Goal: Transaction & Acquisition: Purchase product/service

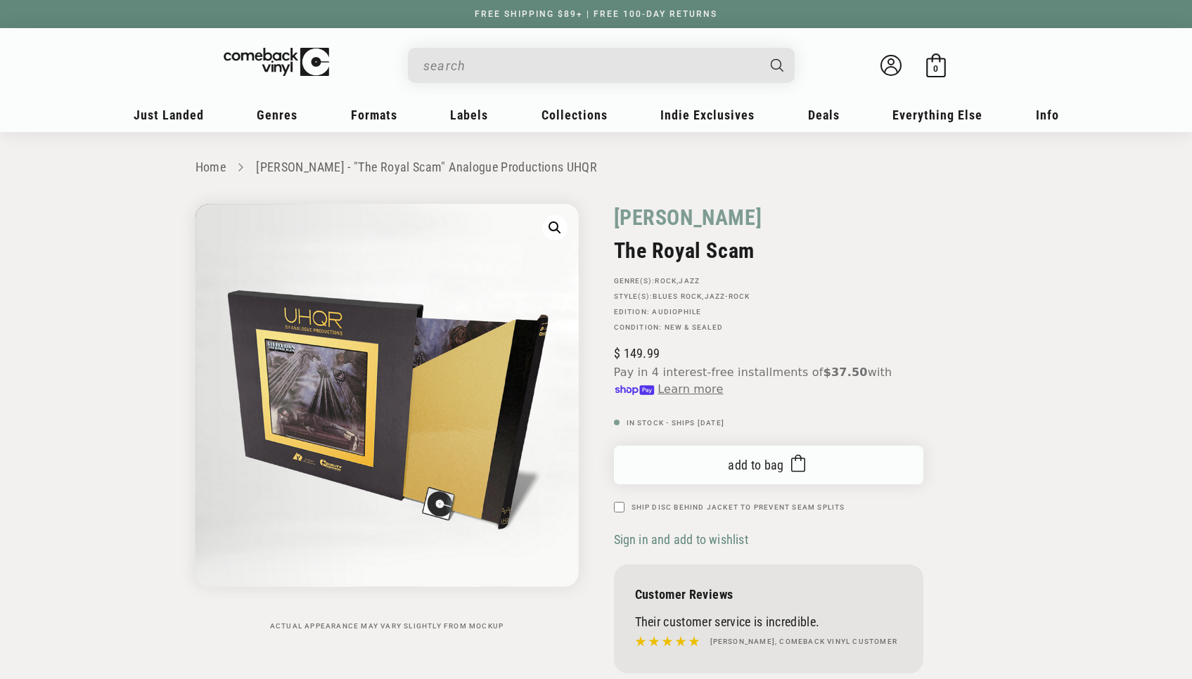
click at [757, 471] on span "Add to bag" at bounding box center [756, 465] width 56 height 15
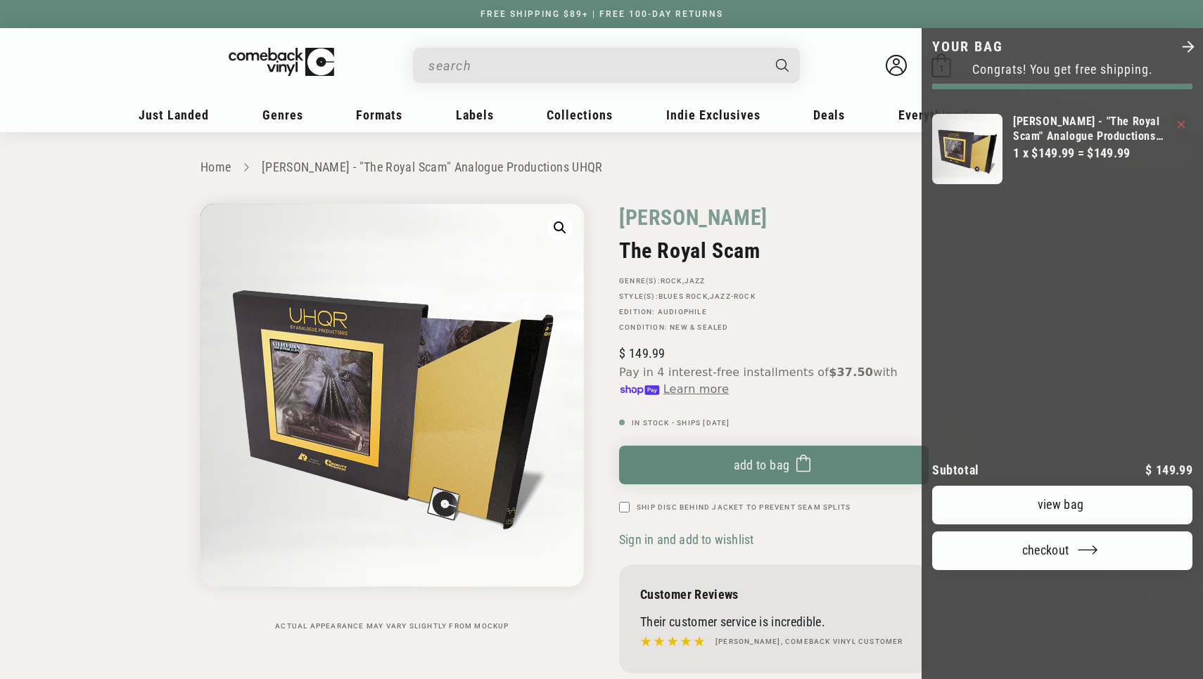
click at [654, 213] on div at bounding box center [601, 339] width 1203 height 679
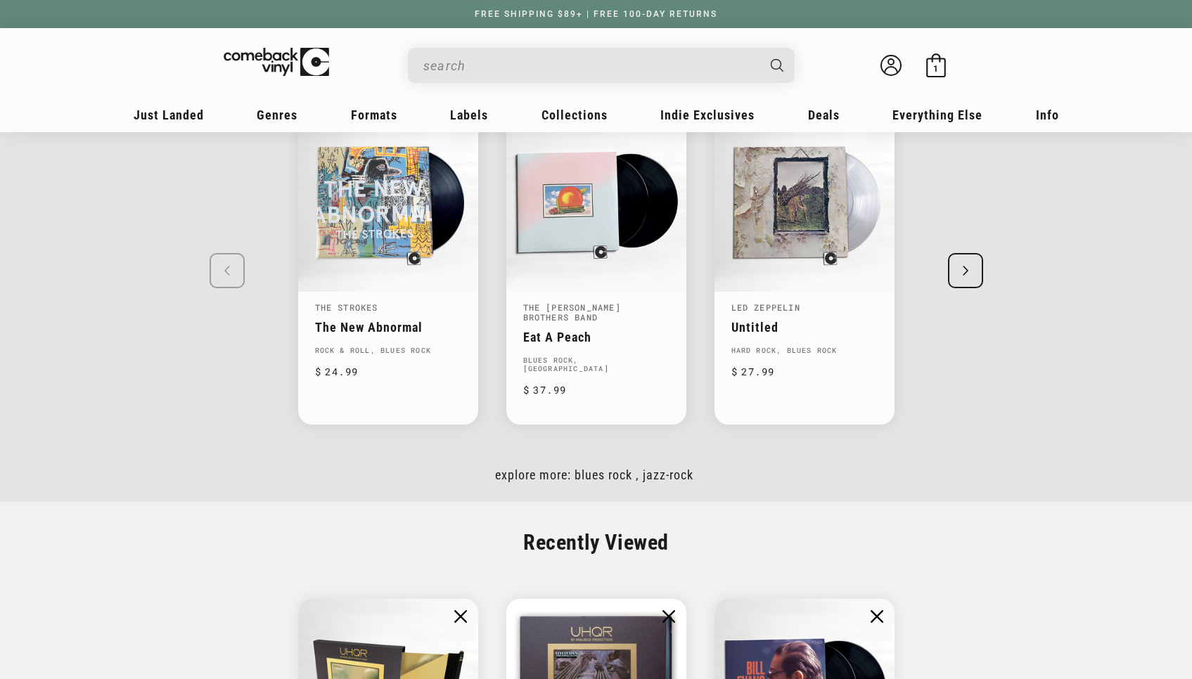
scroll to position [2997, 0]
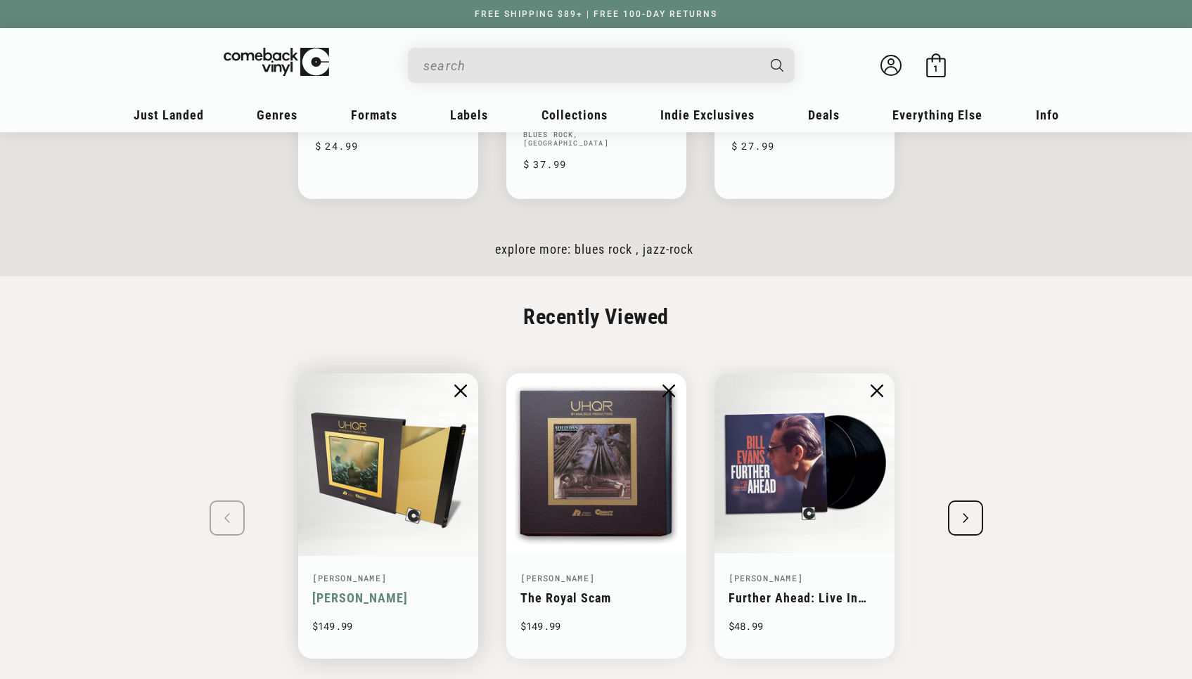
click at [354, 489] on img "1 / 8" at bounding box center [388, 464] width 186 height 186
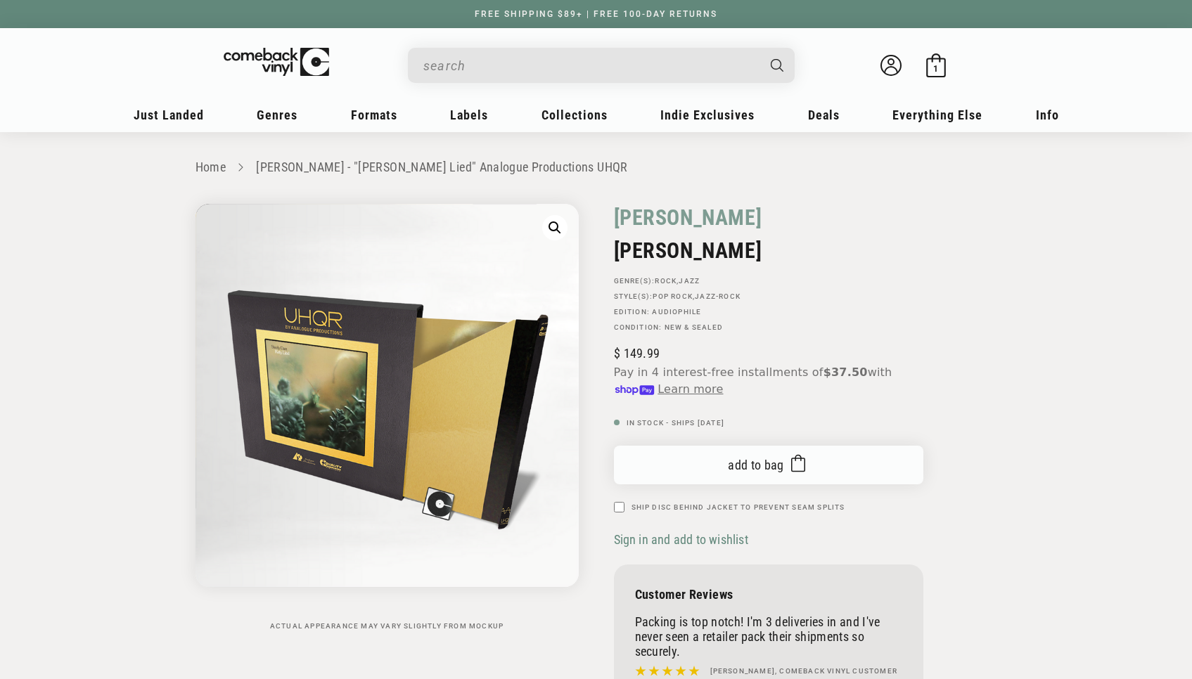
click at [728, 467] on span "Add to bag" at bounding box center [756, 465] width 56 height 15
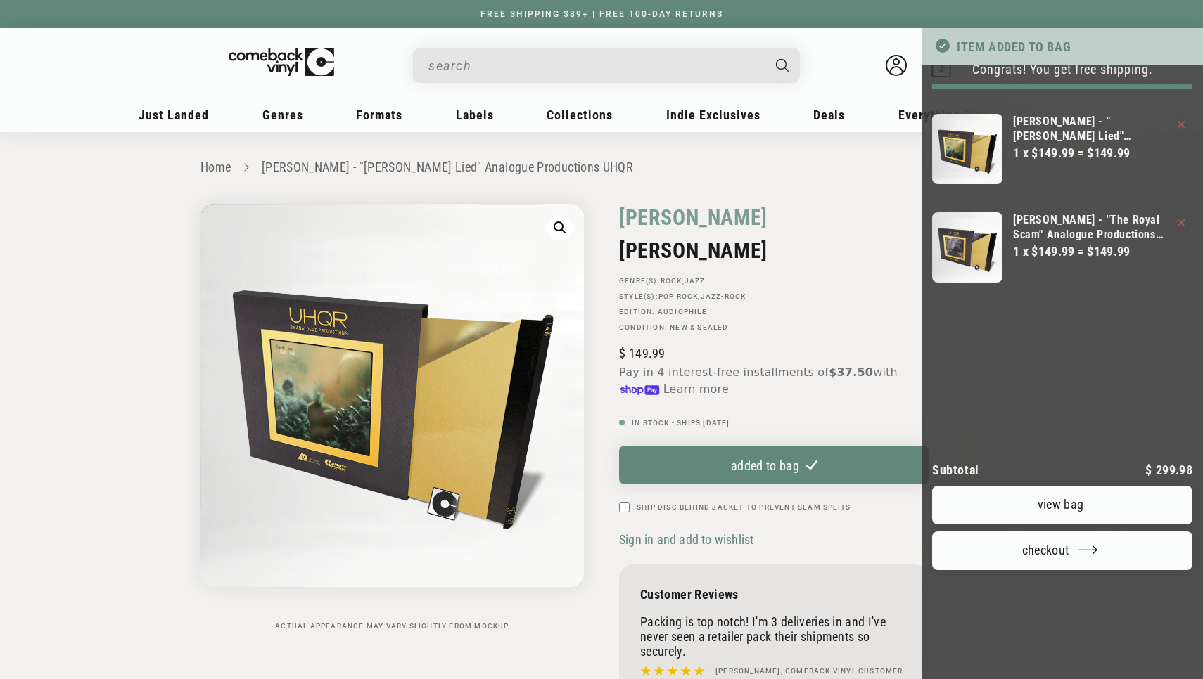
click at [1050, 486] on link "View bag" at bounding box center [1062, 505] width 260 height 39
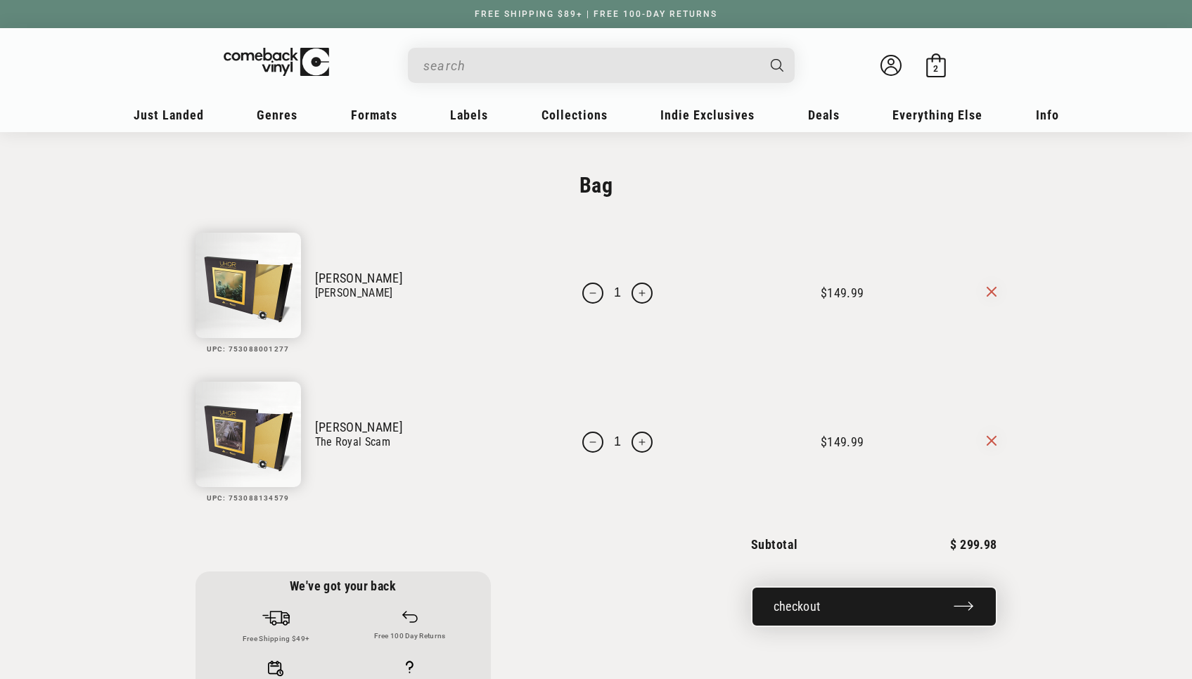
click at [845, 603] on button "Checkout" at bounding box center [874, 607] width 246 height 41
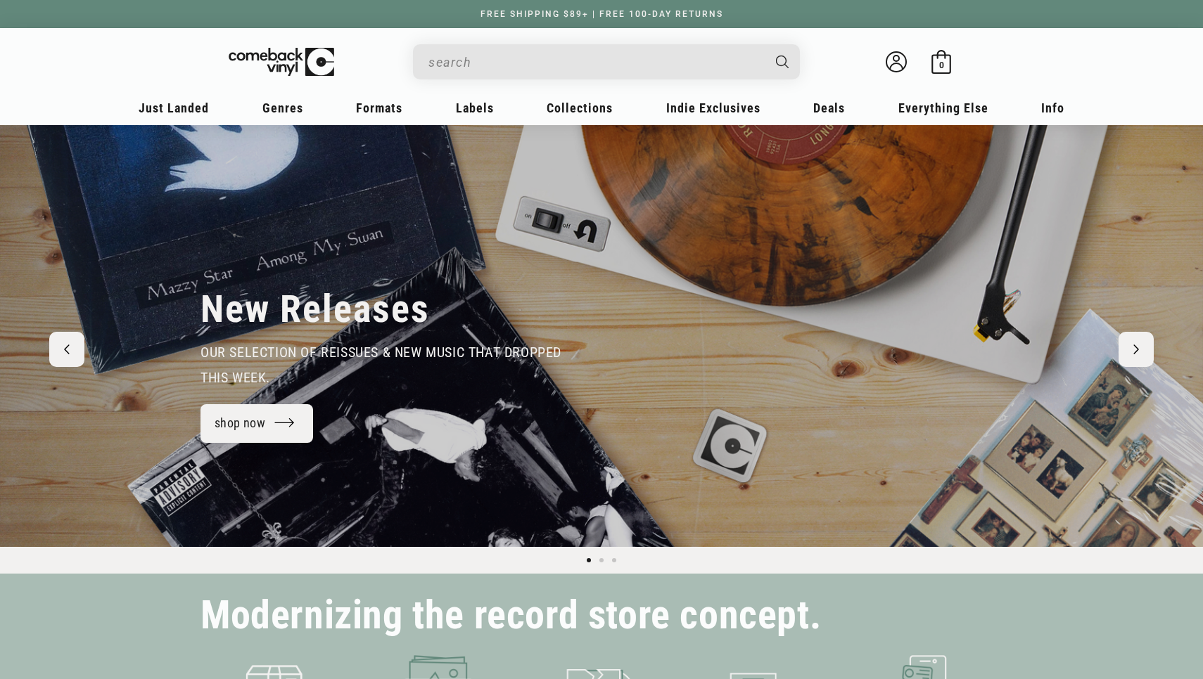
click at [482, 75] on input "When autocomplete results are available use up and down arrows to review and en…" at bounding box center [594, 62] width 333 height 29
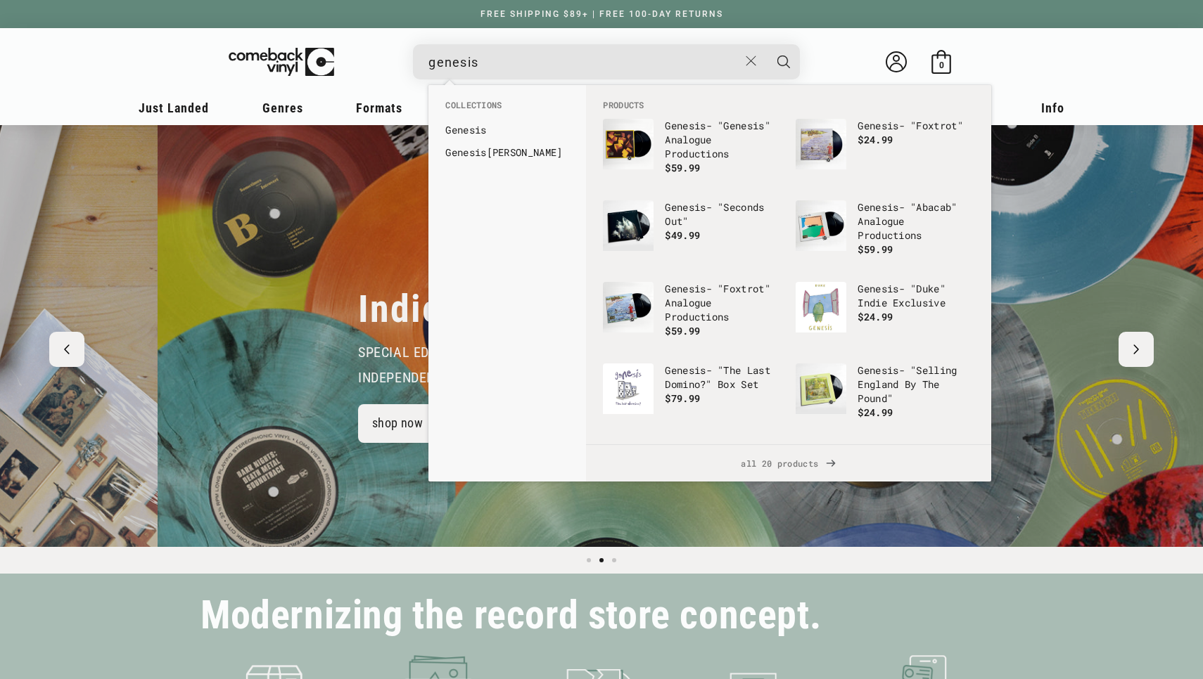
scroll to position [0, 1203]
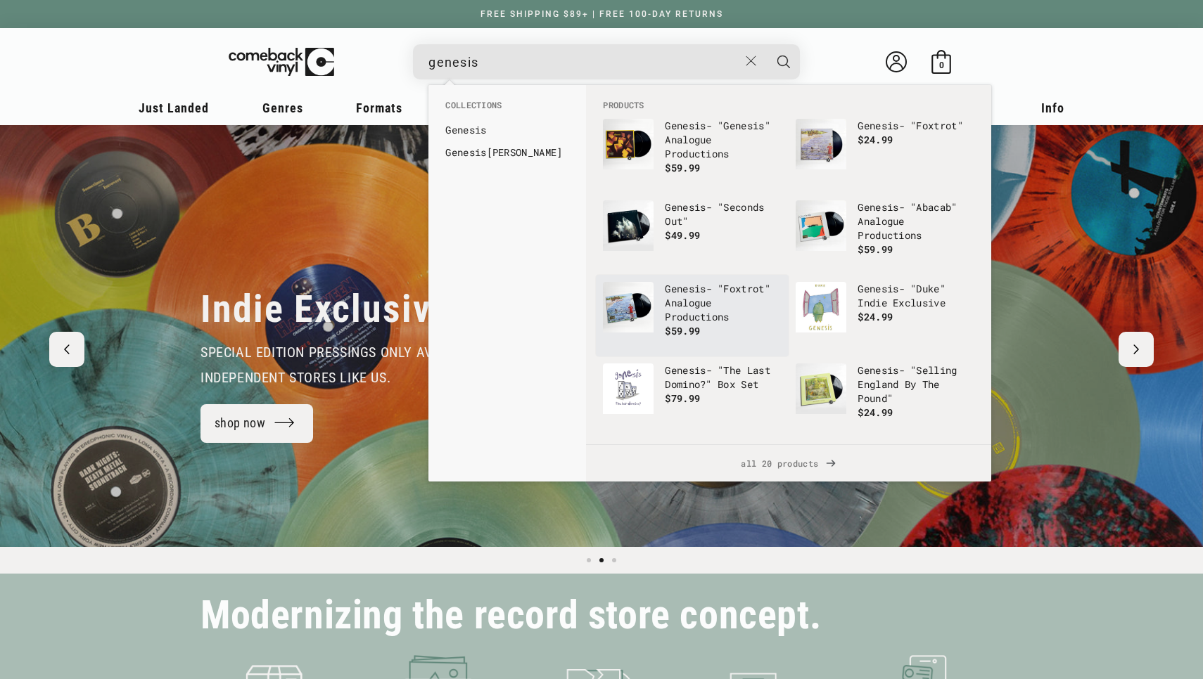
type input "genesis"
click at [674, 297] on p "Genesis - "Foxtrot" Analogue Productions" at bounding box center [723, 303] width 117 height 42
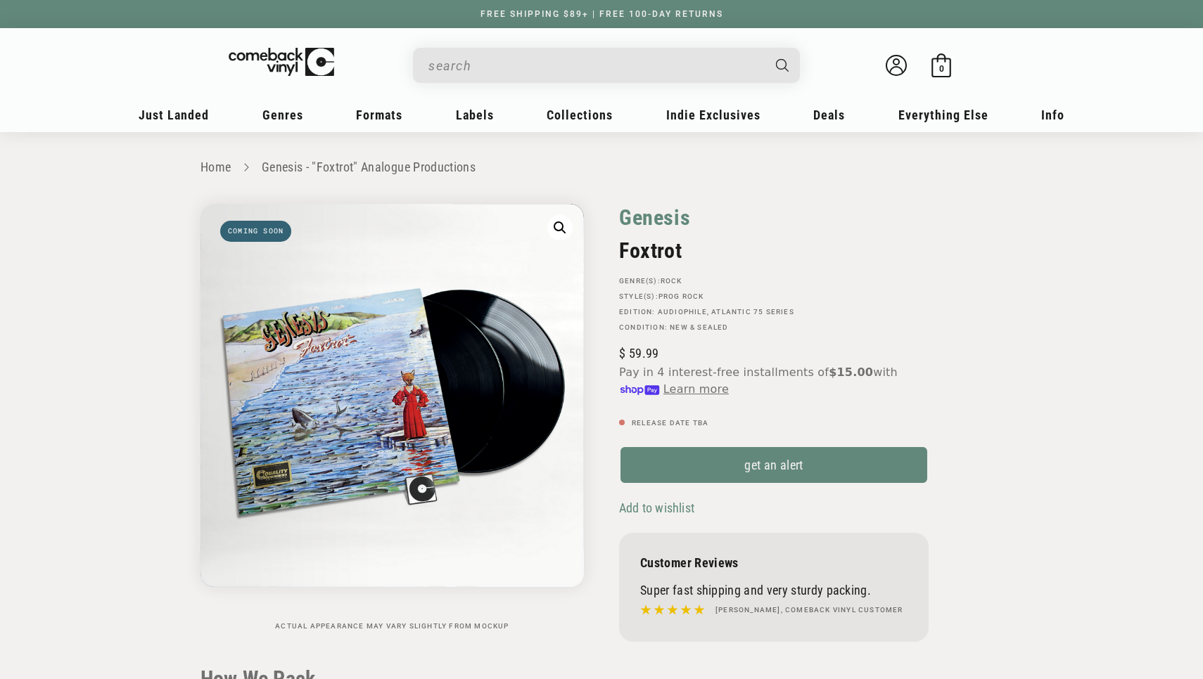
click at [651, 221] on link "Genesis" at bounding box center [654, 217] width 71 height 27
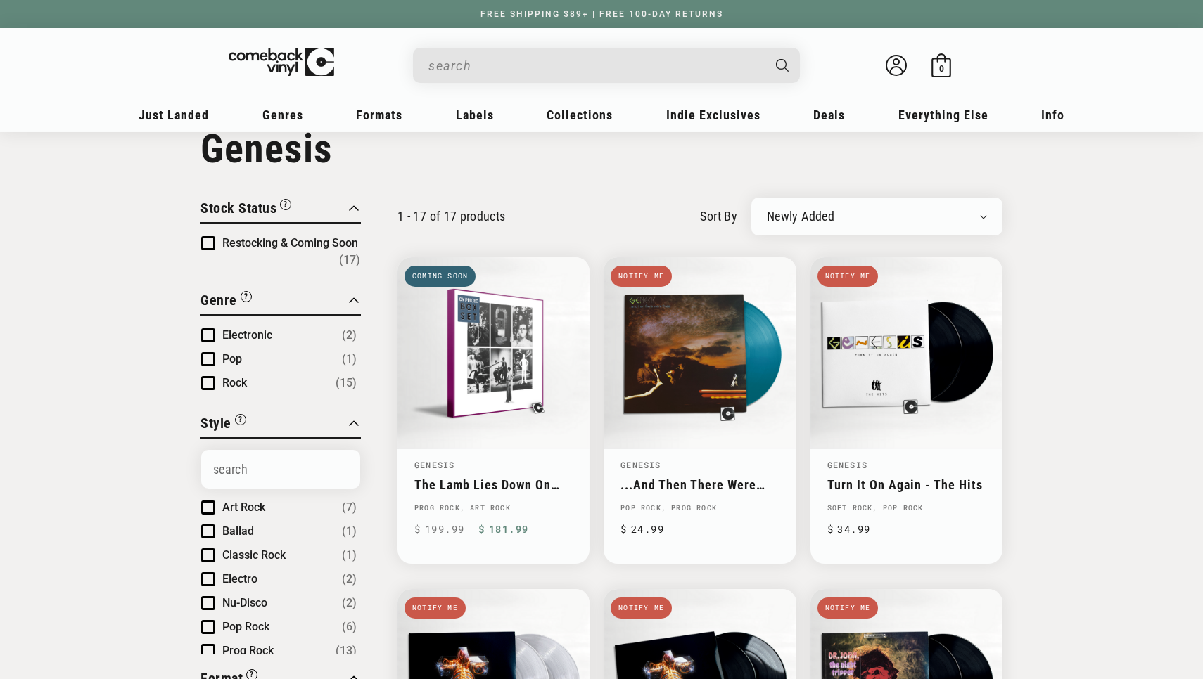
scroll to position [41, 0]
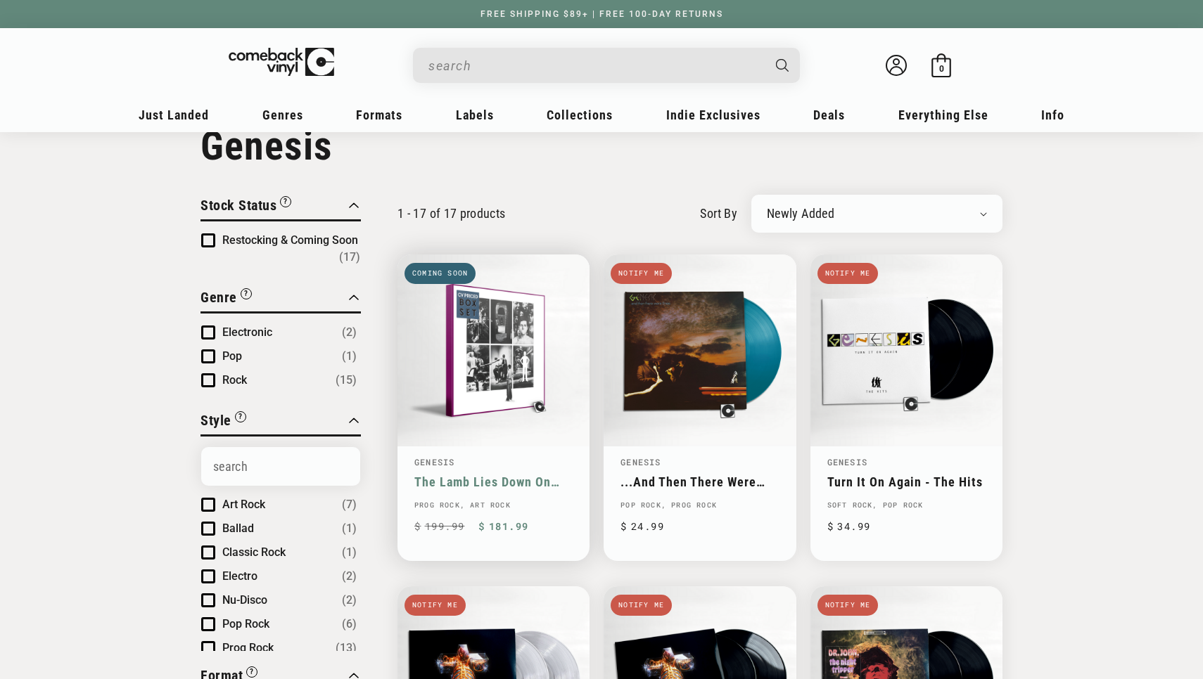
click at [493, 475] on link "The Lamb Lies Down On Broadway" at bounding box center [493, 482] width 158 height 15
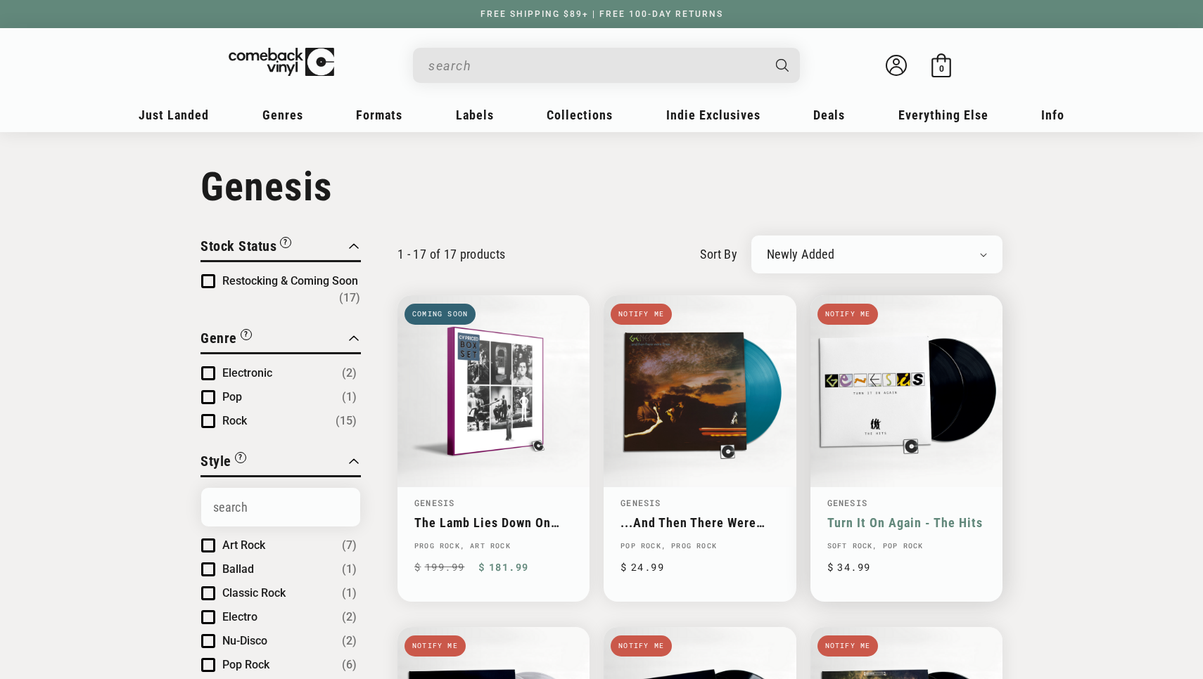
scroll to position [0, 0]
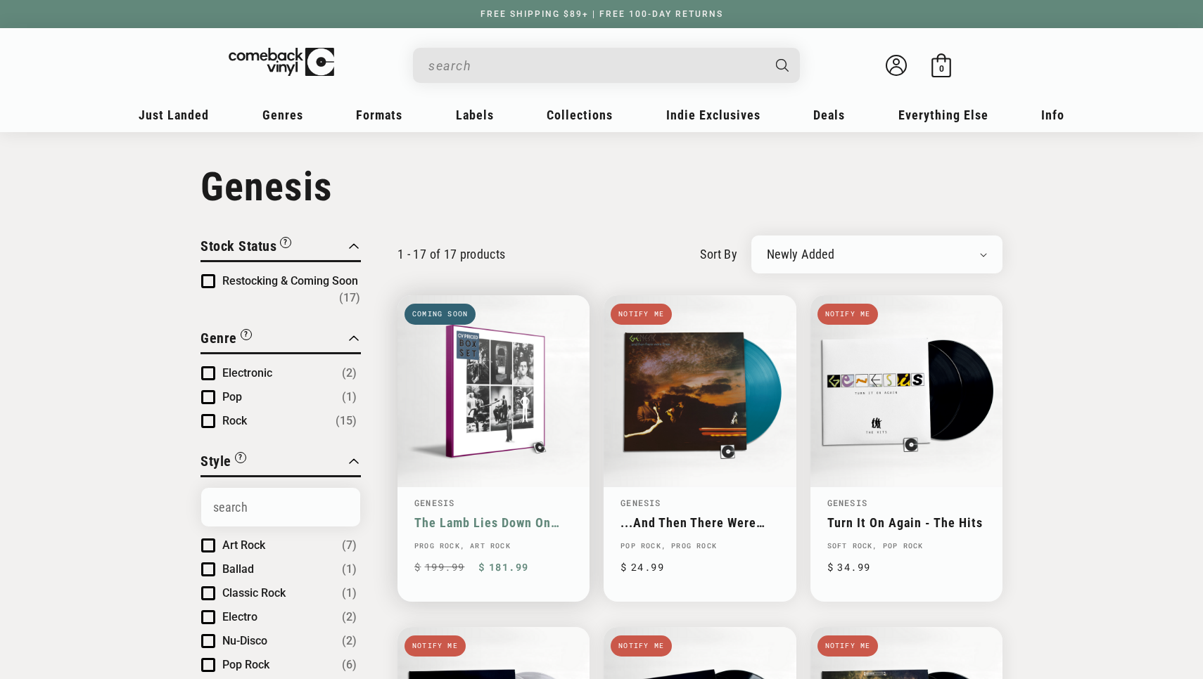
click at [479, 516] on link "The Lamb Lies Down On Broadway" at bounding box center [493, 523] width 158 height 15
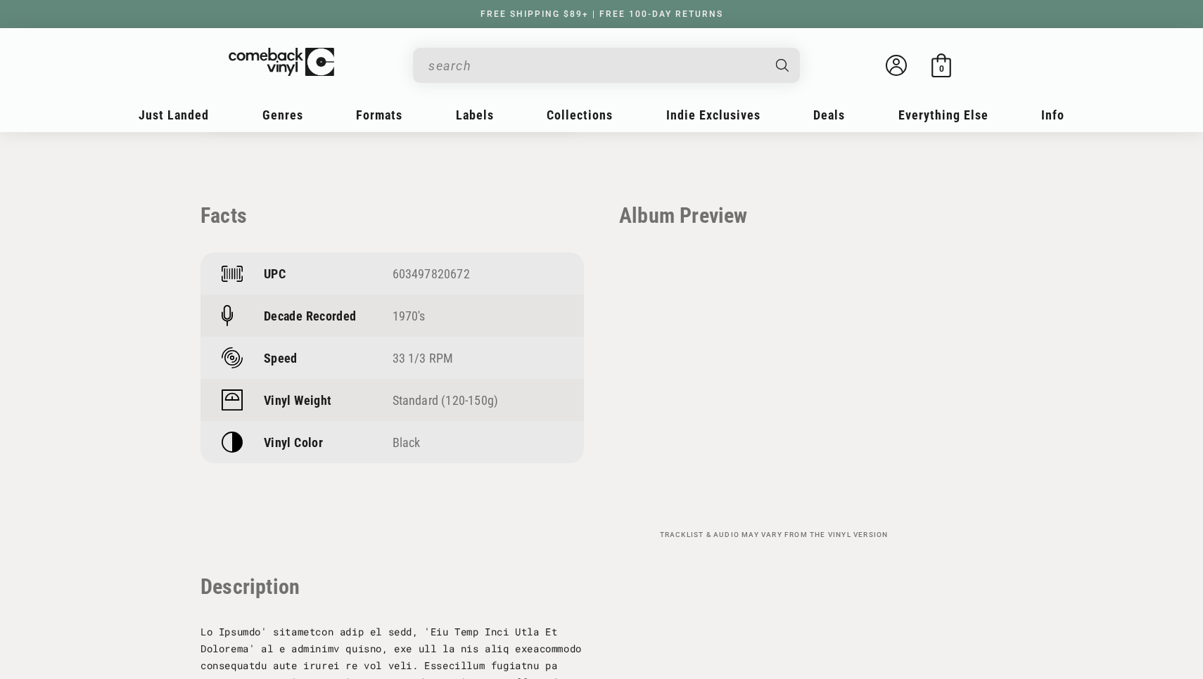
scroll to position [919, 0]
